Goal: Task Accomplishment & Management: Use online tool/utility

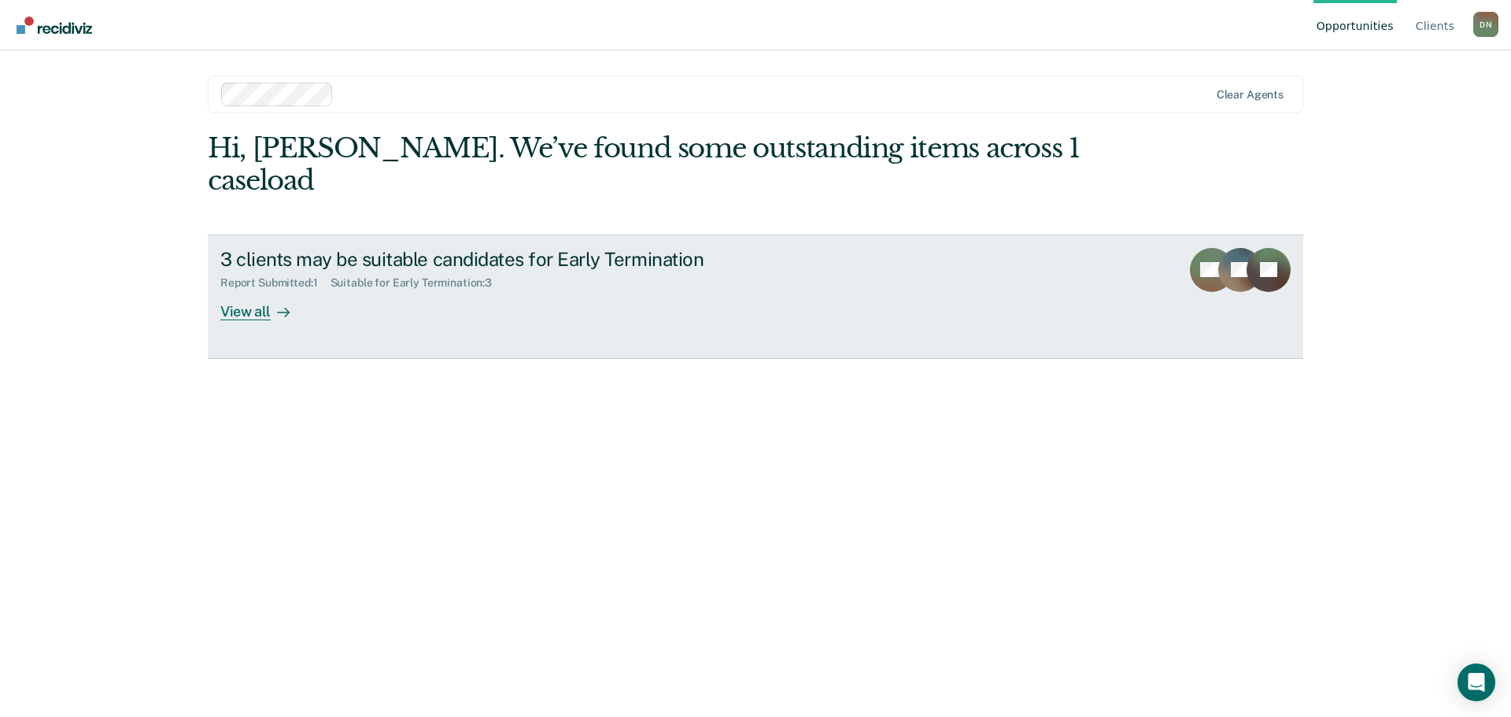
click at [243, 290] on div "View all" at bounding box center [264, 305] width 88 height 31
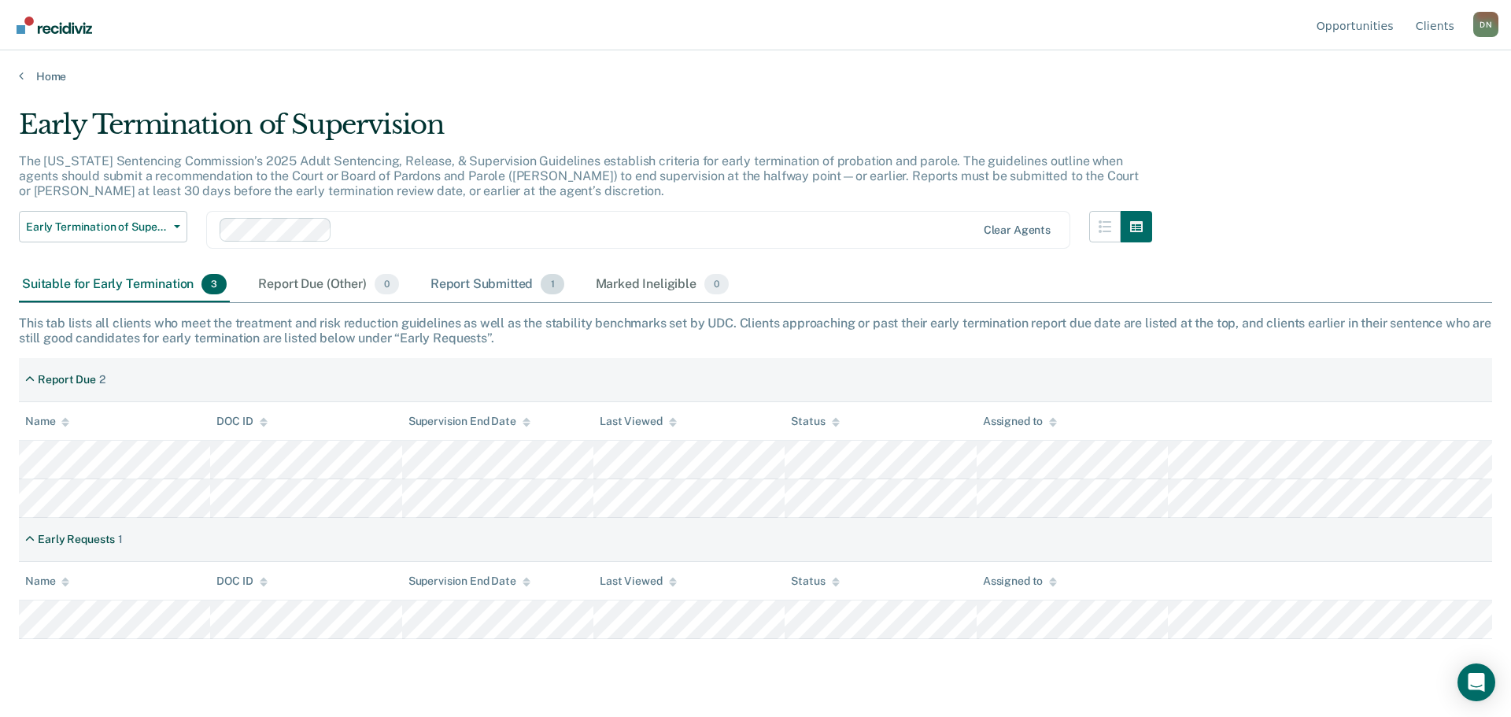
click at [460, 276] on div "Report Submitted 1" at bounding box center [497, 285] width 140 height 35
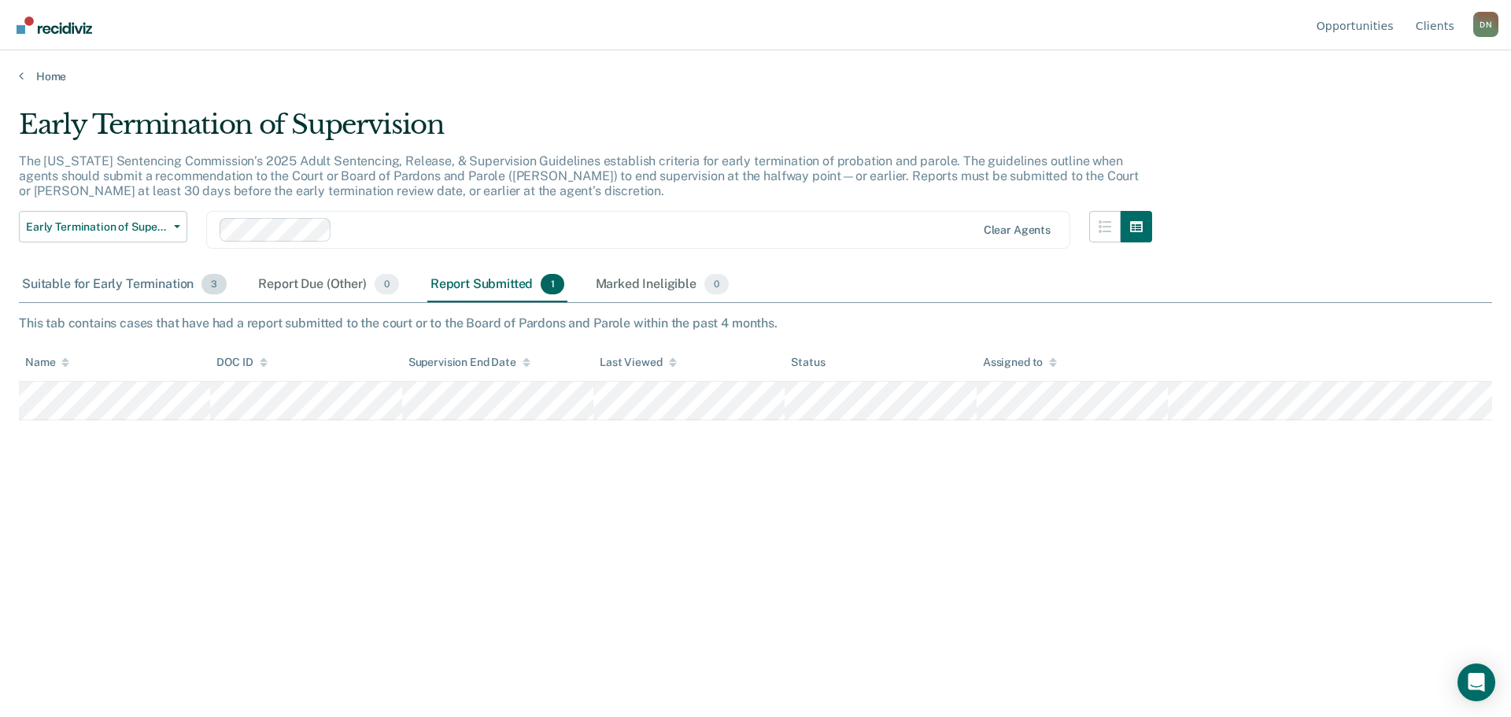
click at [118, 286] on div "Suitable for Early Termination 3" at bounding box center [124, 285] width 211 height 35
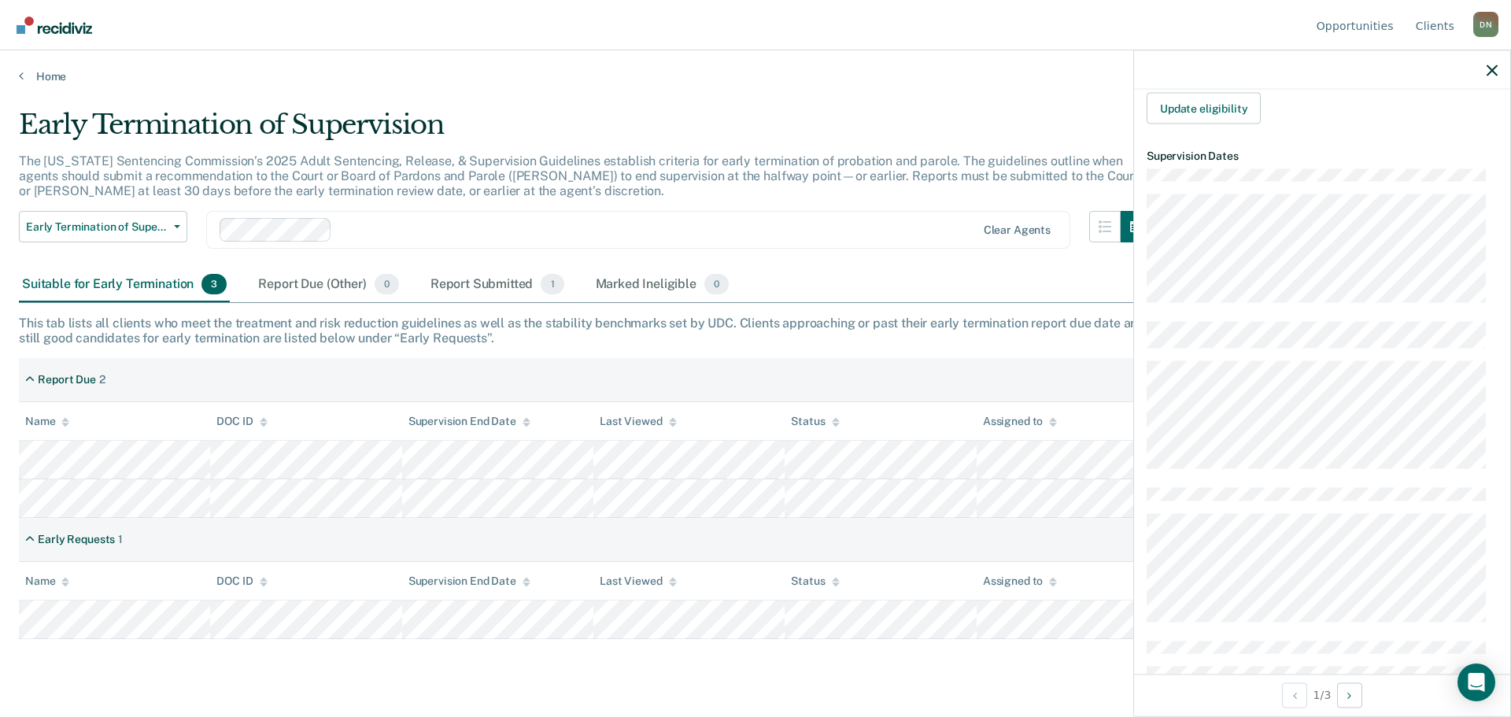
scroll to position [10, 0]
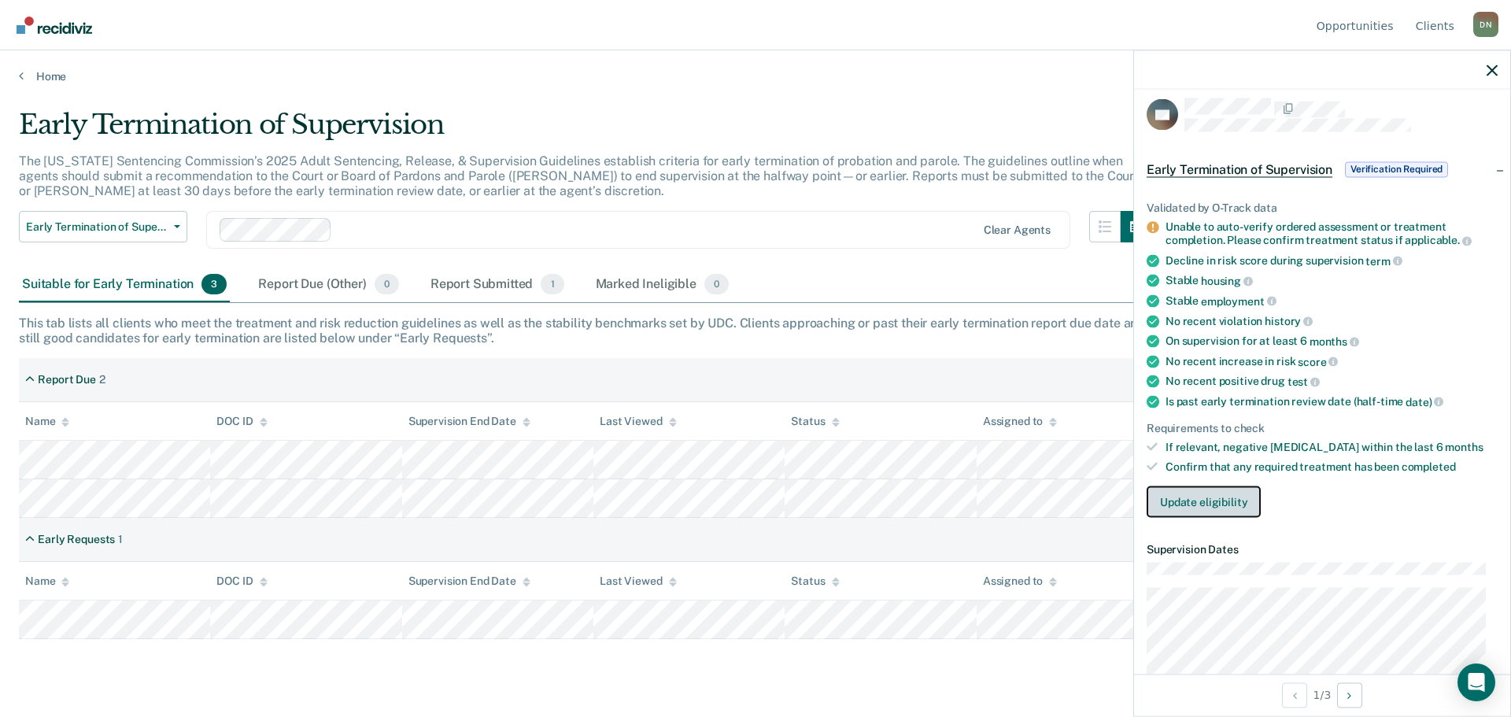
click at [1211, 505] on button "Update eligibility" at bounding box center [1204, 501] width 114 height 31
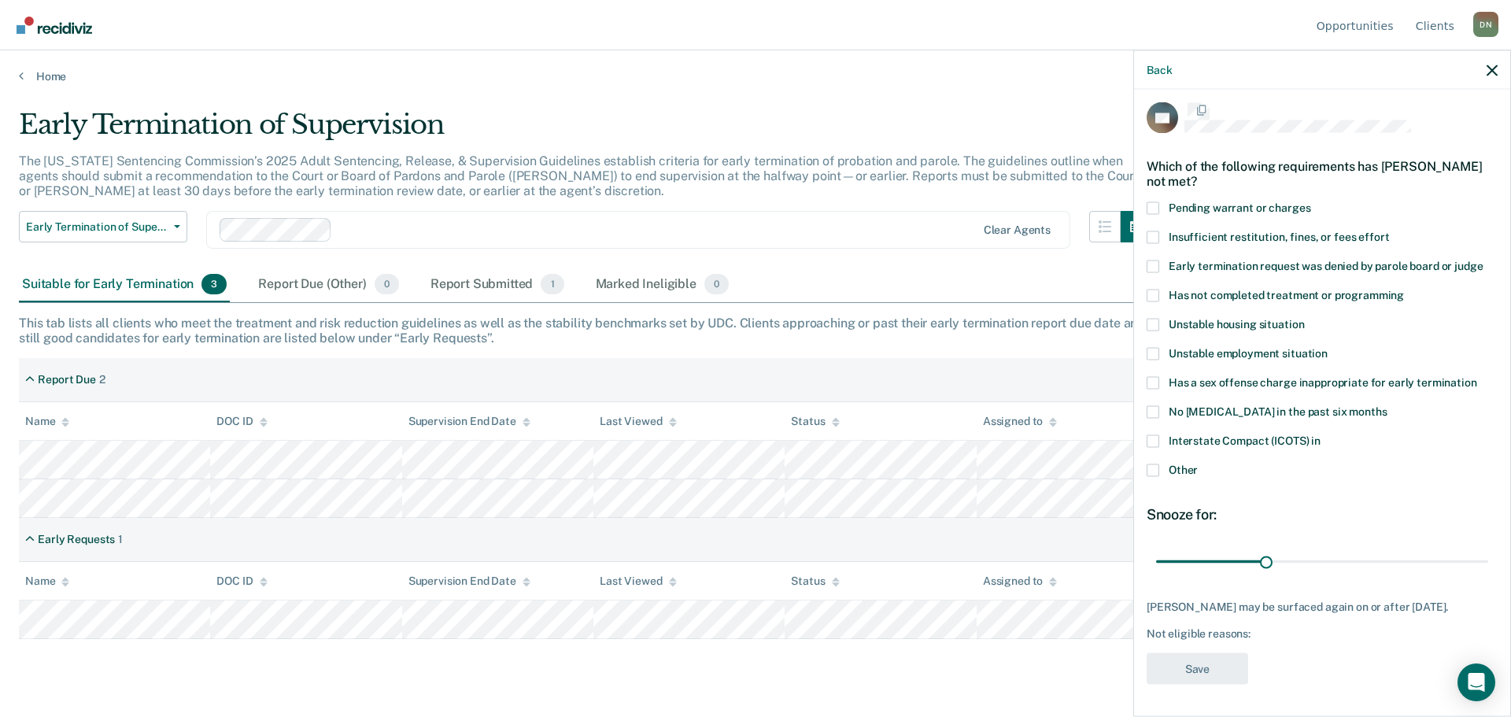
scroll to position [6, 0]
click at [1486, 73] on div "Back" at bounding box center [1322, 69] width 376 height 39
click at [1489, 66] on icon "button" at bounding box center [1492, 70] width 11 height 11
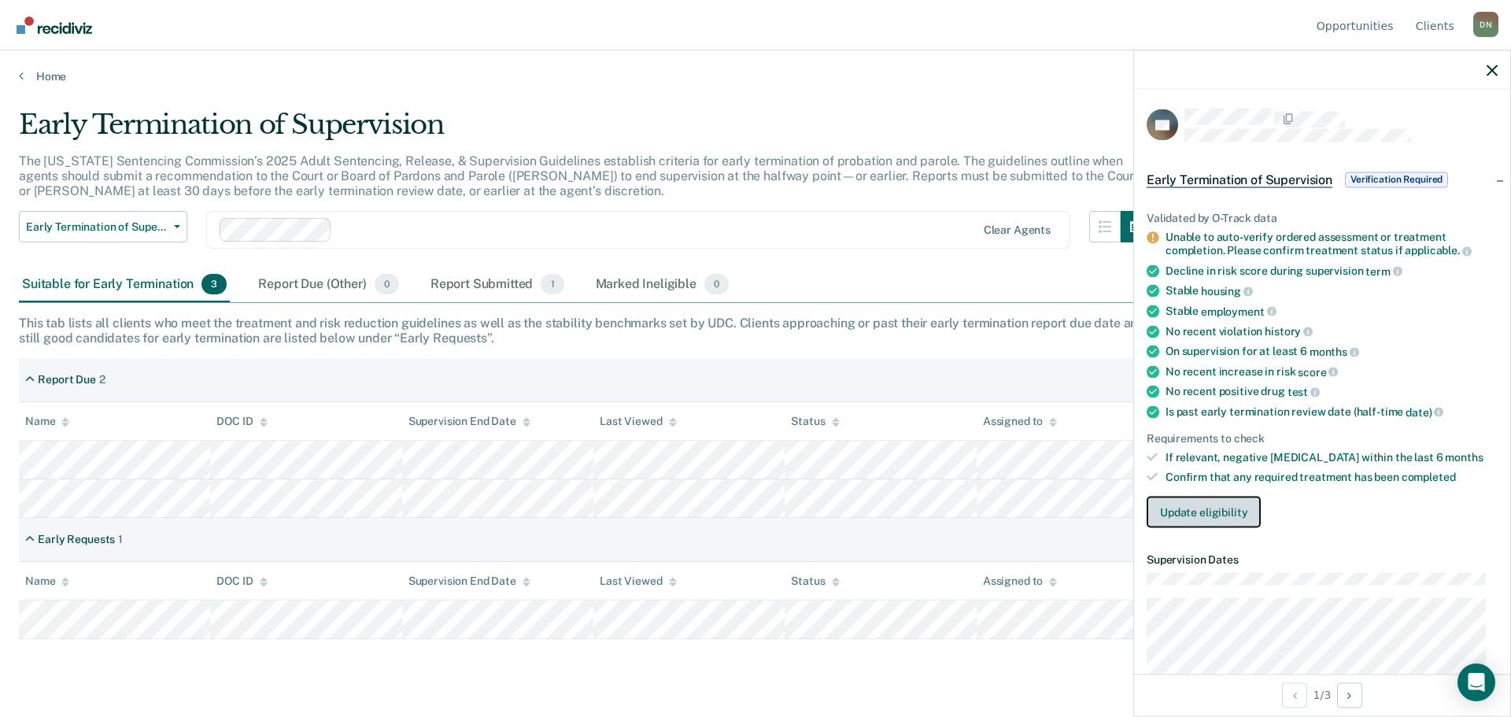
click at [1191, 504] on button "Update eligibility" at bounding box center [1204, 511] width 114 height 31
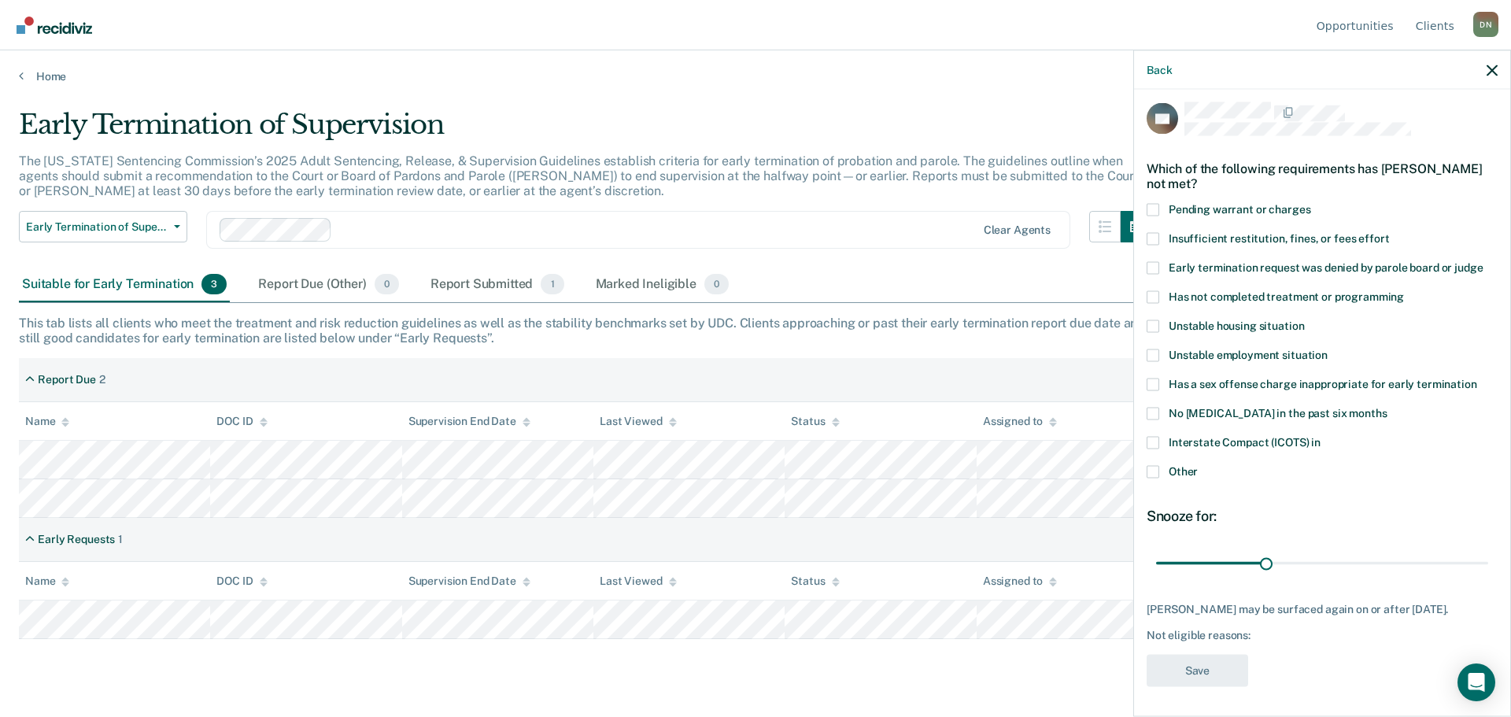
click at [1158, 298] on span at bounding box center [1153, 296] width 13 height 13
click at [1404, 290] on input "Has not completed treatment or programming" at bounding box center [1404, 290] width 0 height 0
click at [1206, 672] on button "Save" at bounding box center [1198, 670] width 102 height 32
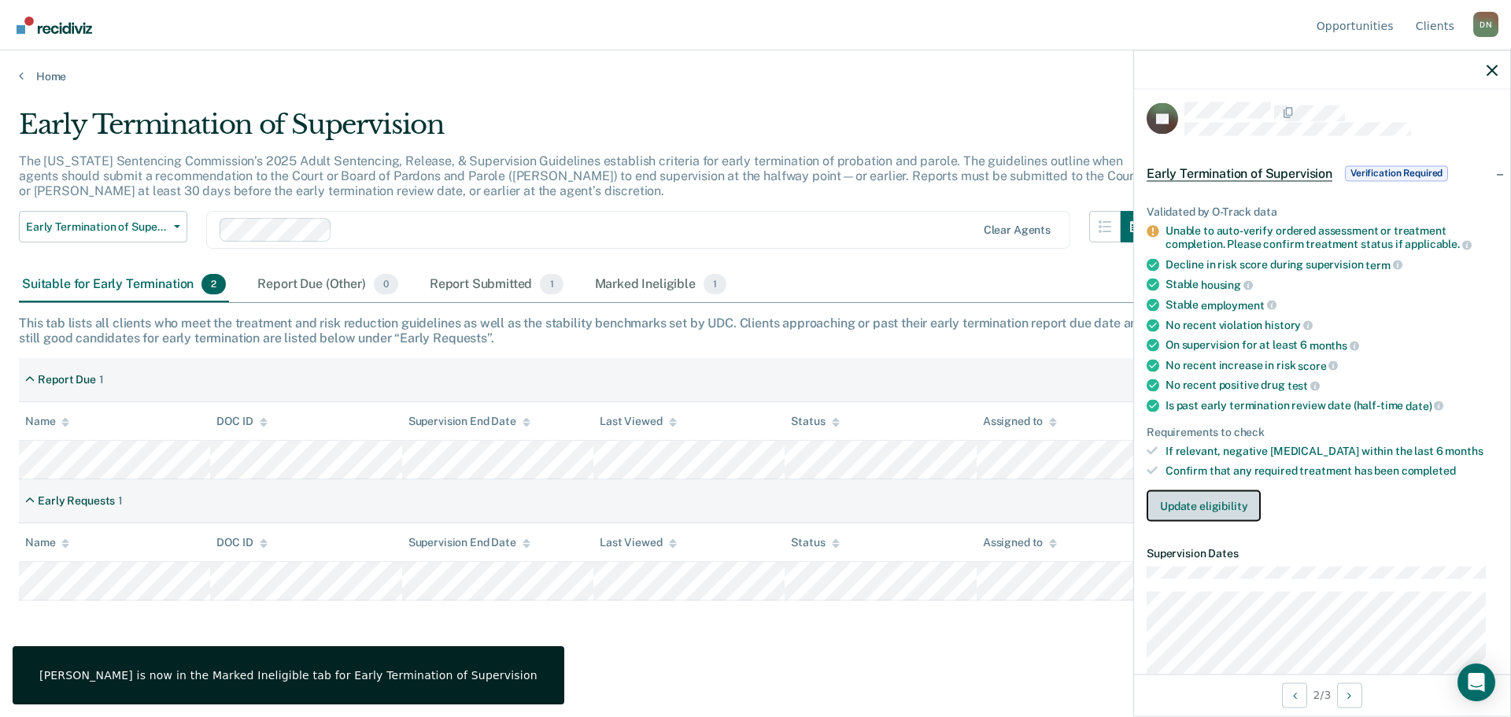
click at [1188, 513] on button "Update eligibility" at bounding box center [1204, 505] width 114 height 31
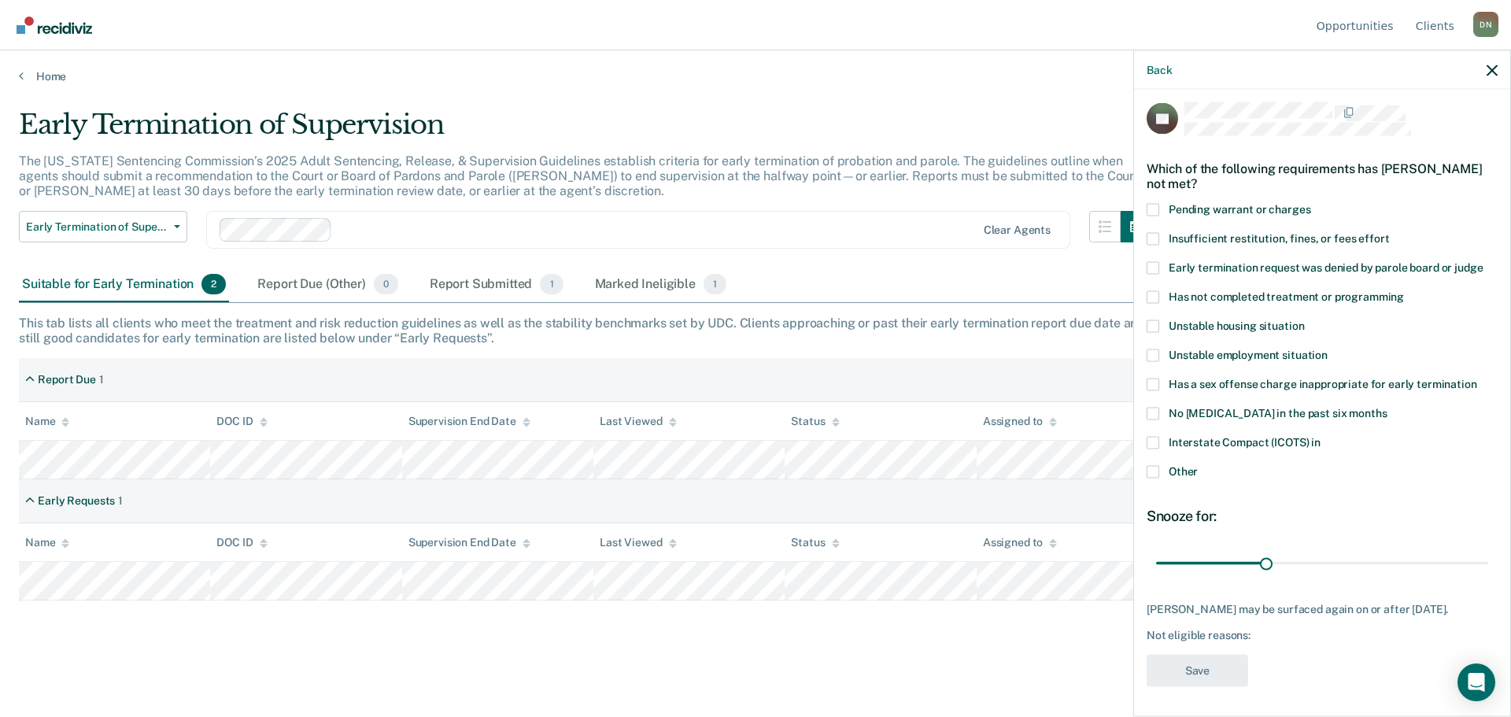
click at [1159, 299] on span at bounding box center [1153, 296] width 13 height 13
click at [1404, 290] on input "Has not completed treatment or programming" at bounding box center [1404, 290] width 0 height 0
click at [1233, 678] on button "Save" at bounding box center [1198, 670] width 102 height 32
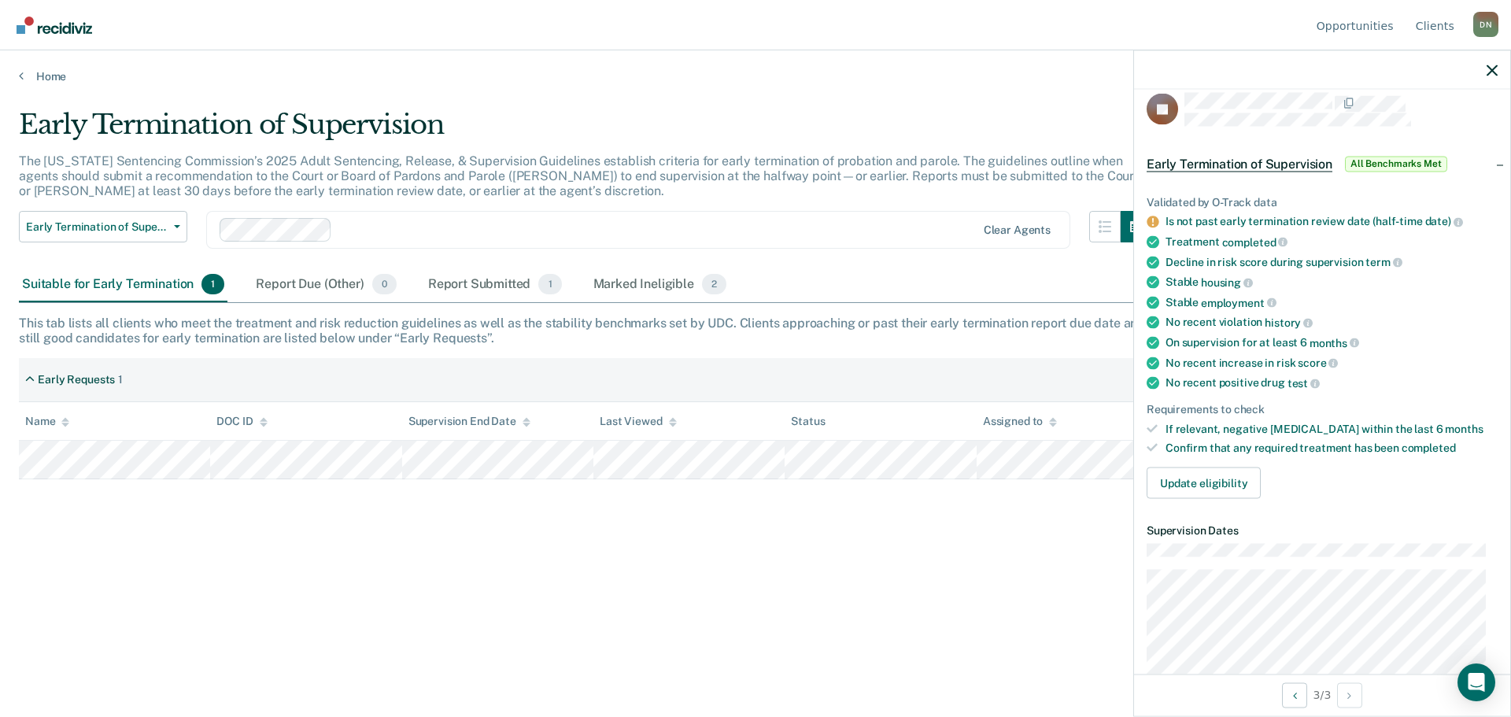
scroll to position [0, 0]
